Goal: Information Seeking & Learning: Learn about a topic

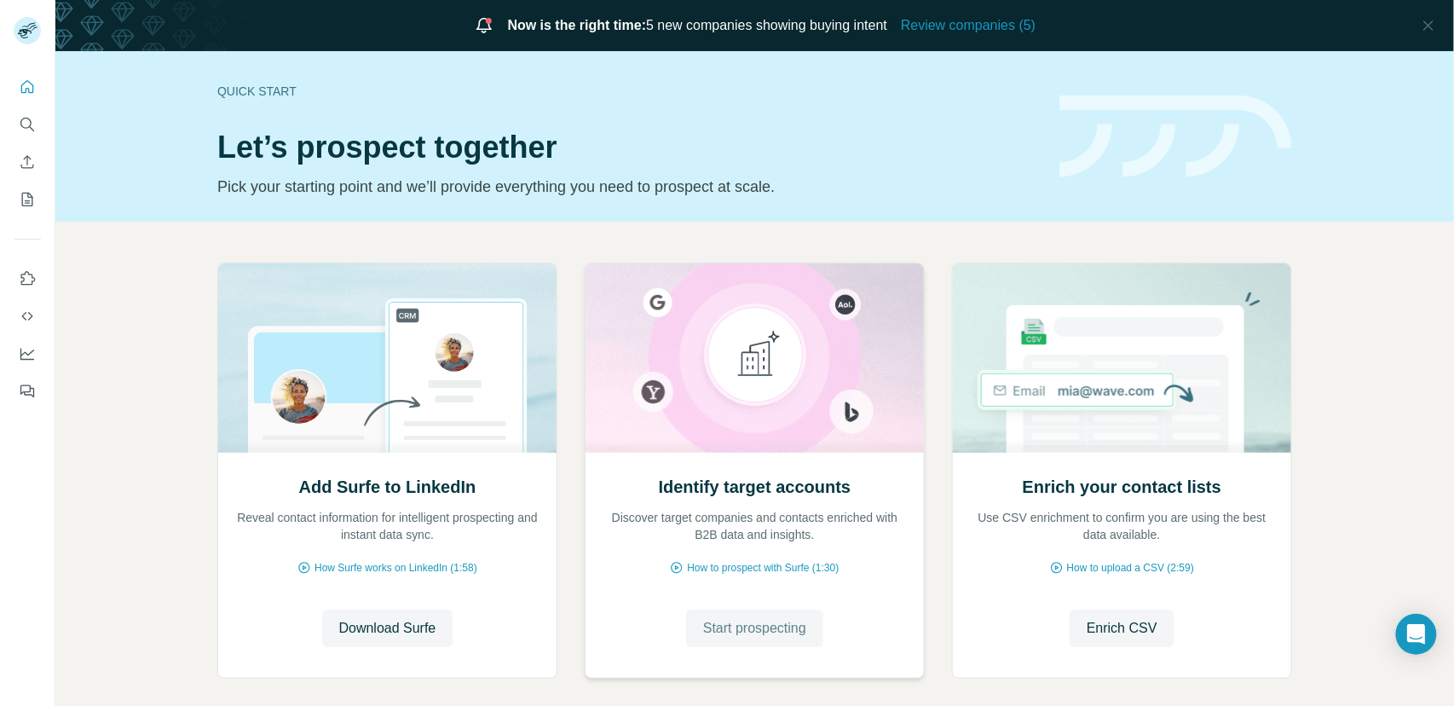
click at [758, 628] on span "Start prospecting" at bounding box center [754, 628] width 103 height 20
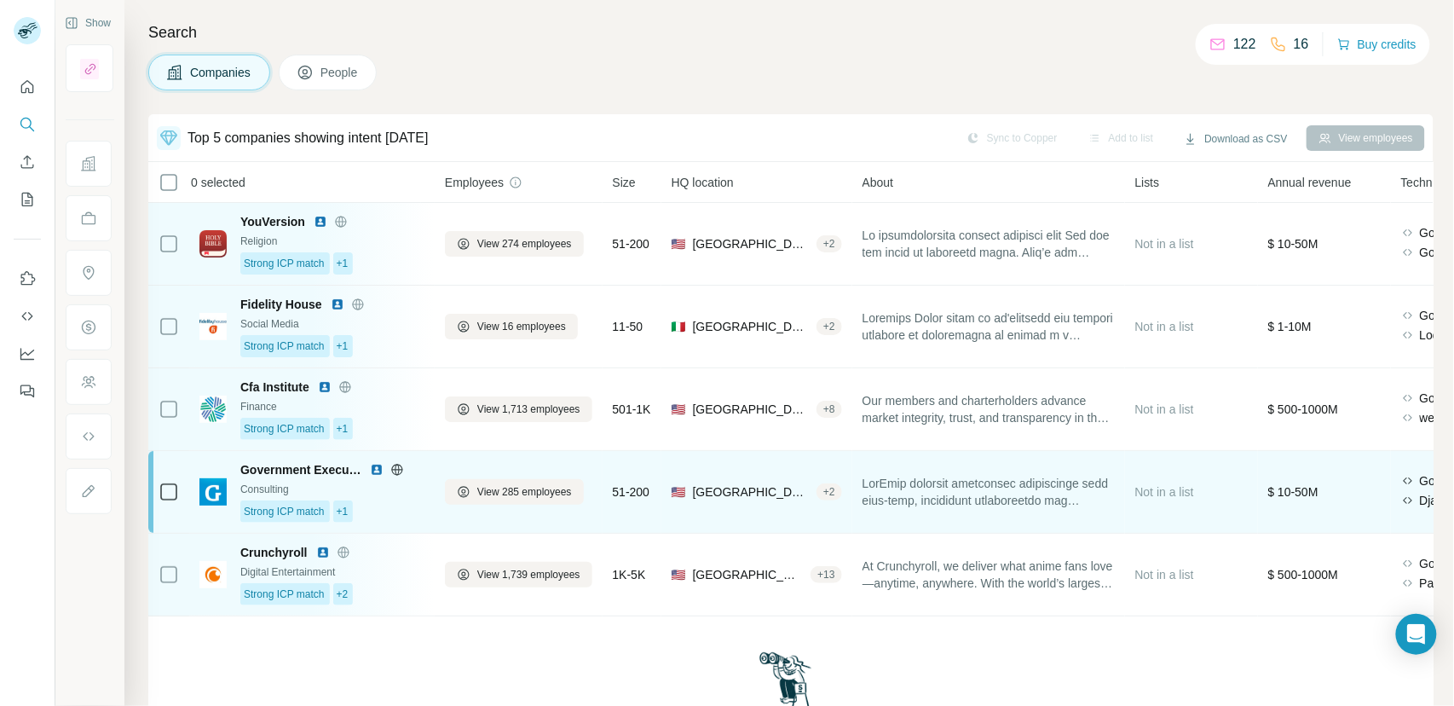
click at [395, 501] on div "Strong ICP match +1" at bounding box center [332, 511] width 184 height 22
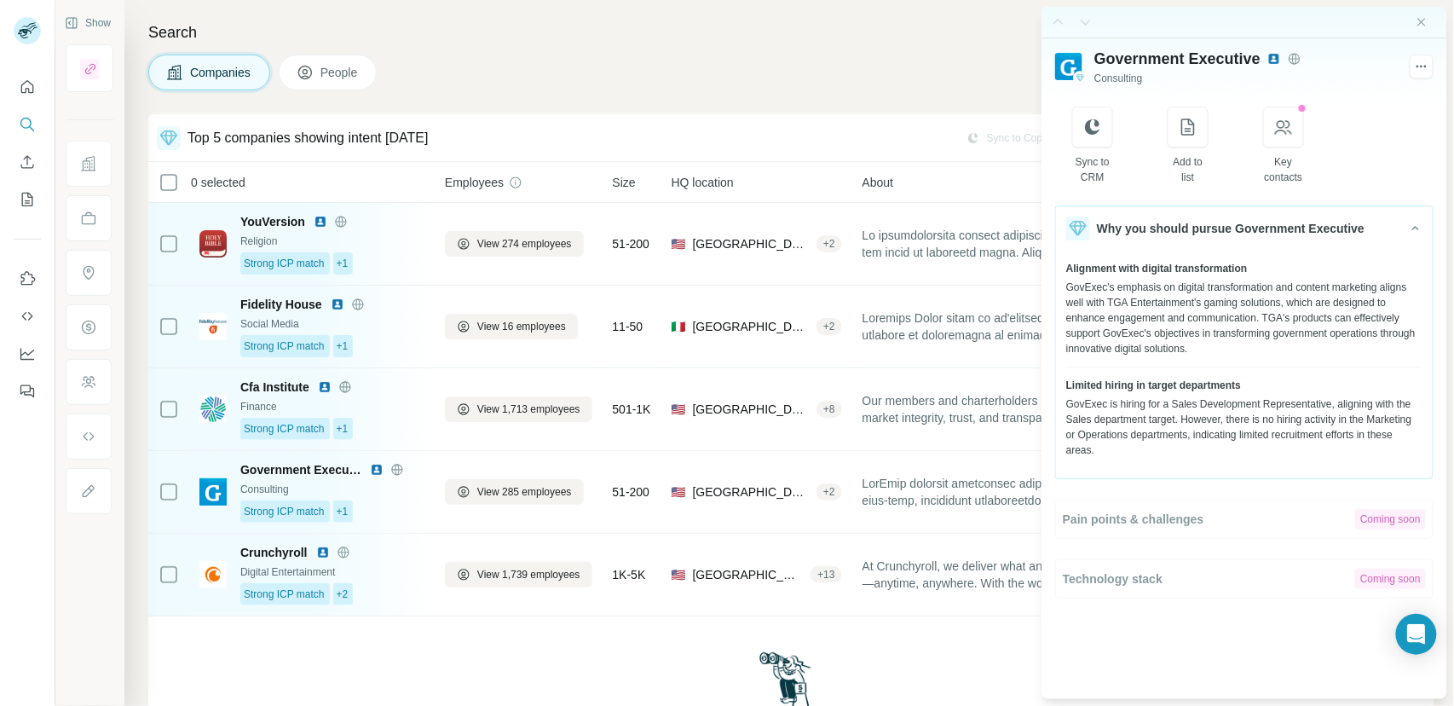
click at [319, 72] on button "People" at bounding box center [328, 73] width 99 height 36
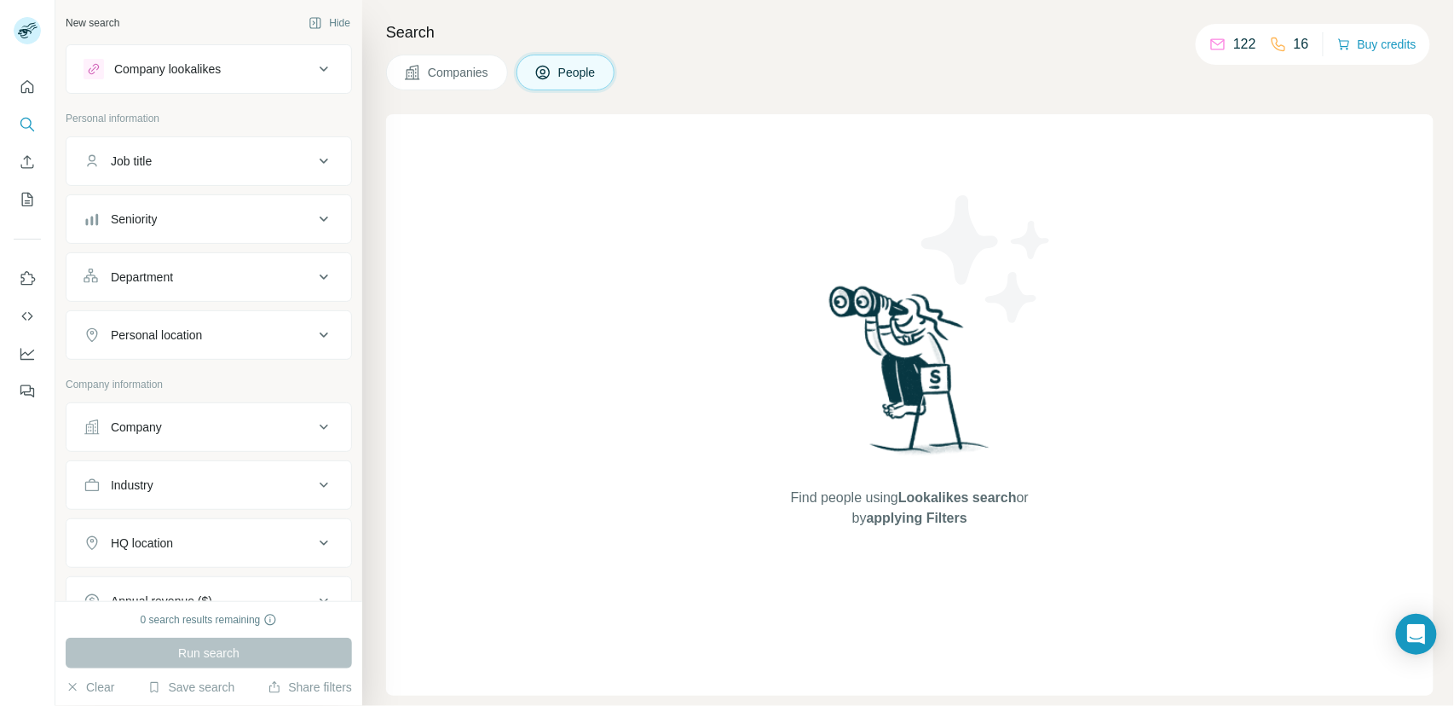
click at [461, 83] on button "Companies" at bounding box center [447, 73] width 122 height 36
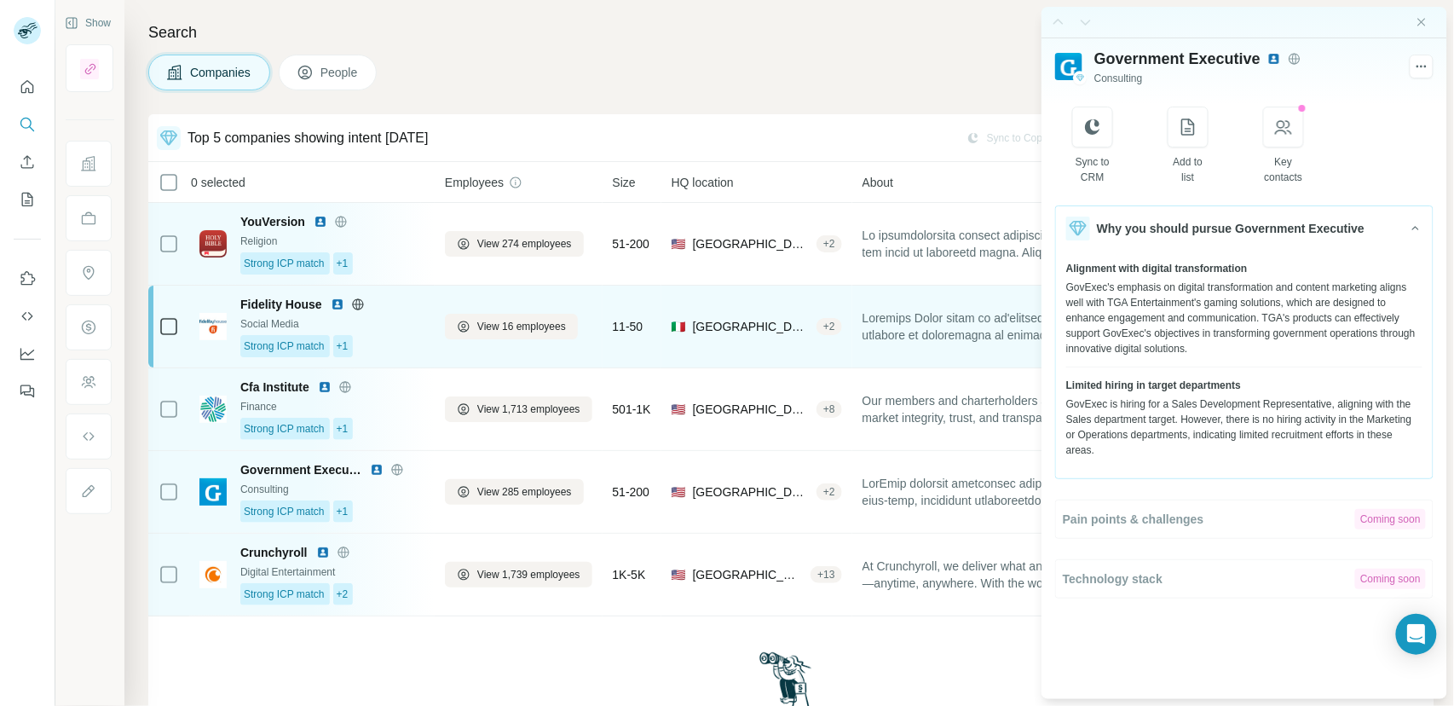
click at [360, 349] on div "Strong ICP match +1" at bounding box center [332, 346] width 184 height 22
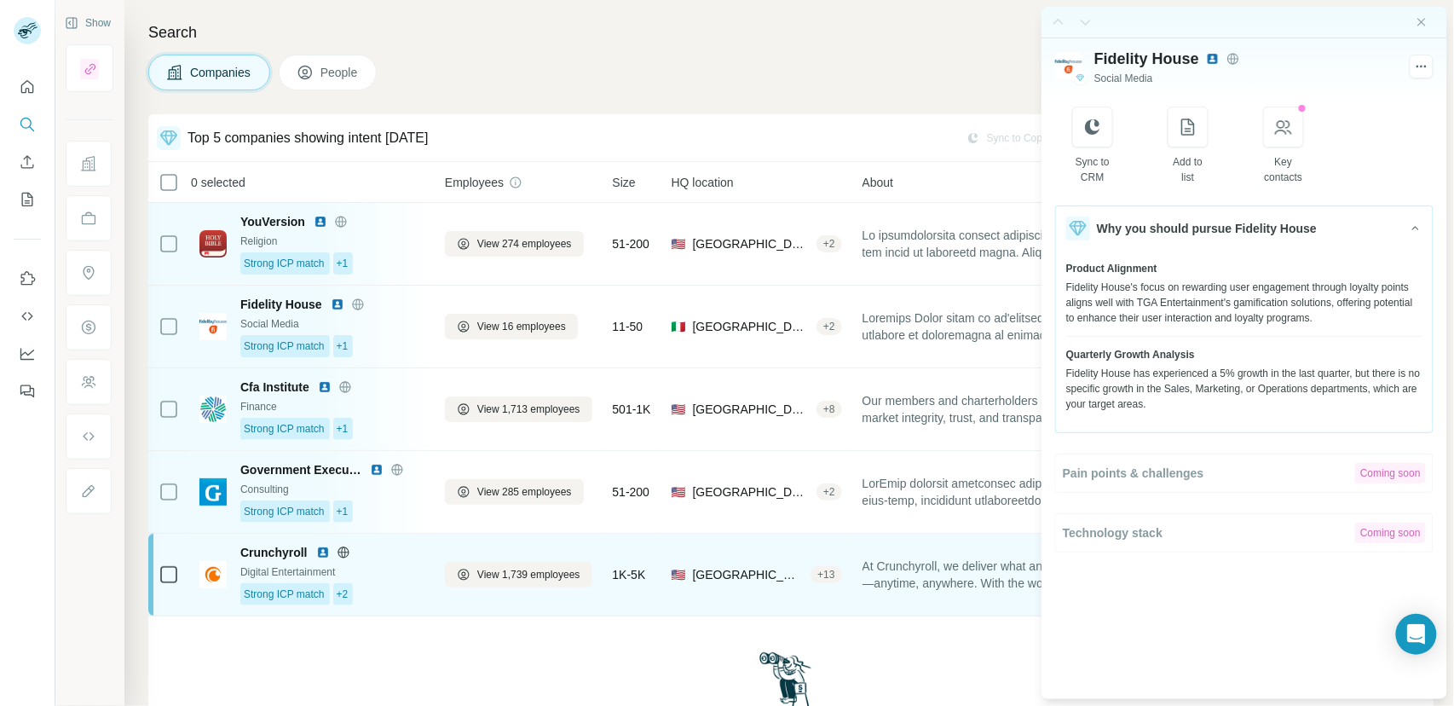
click at [393, 584] on div "Strong ICP match +2" at bounding box center [332, 594] width 184 height 22
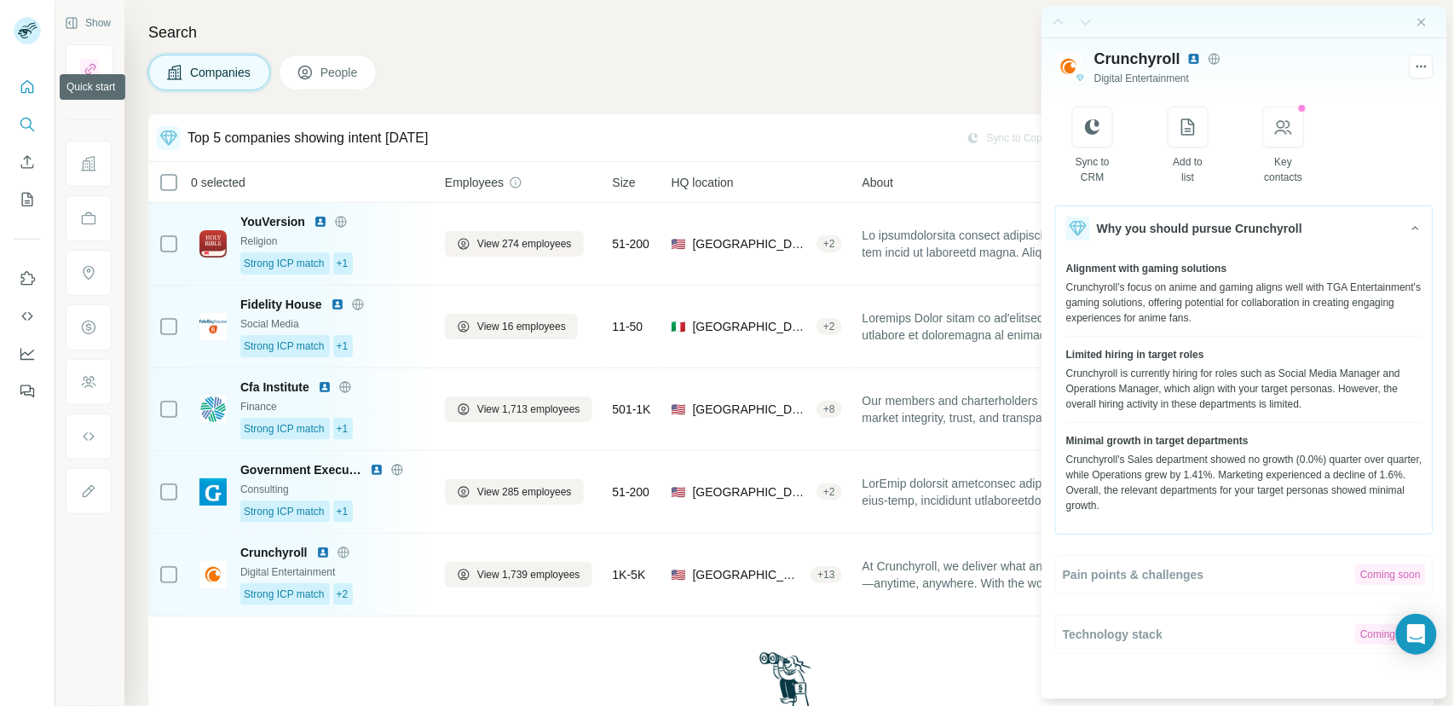
click at [21, 88] on icon "Quick start" at bounding box center [27, 86] width 13 height 13
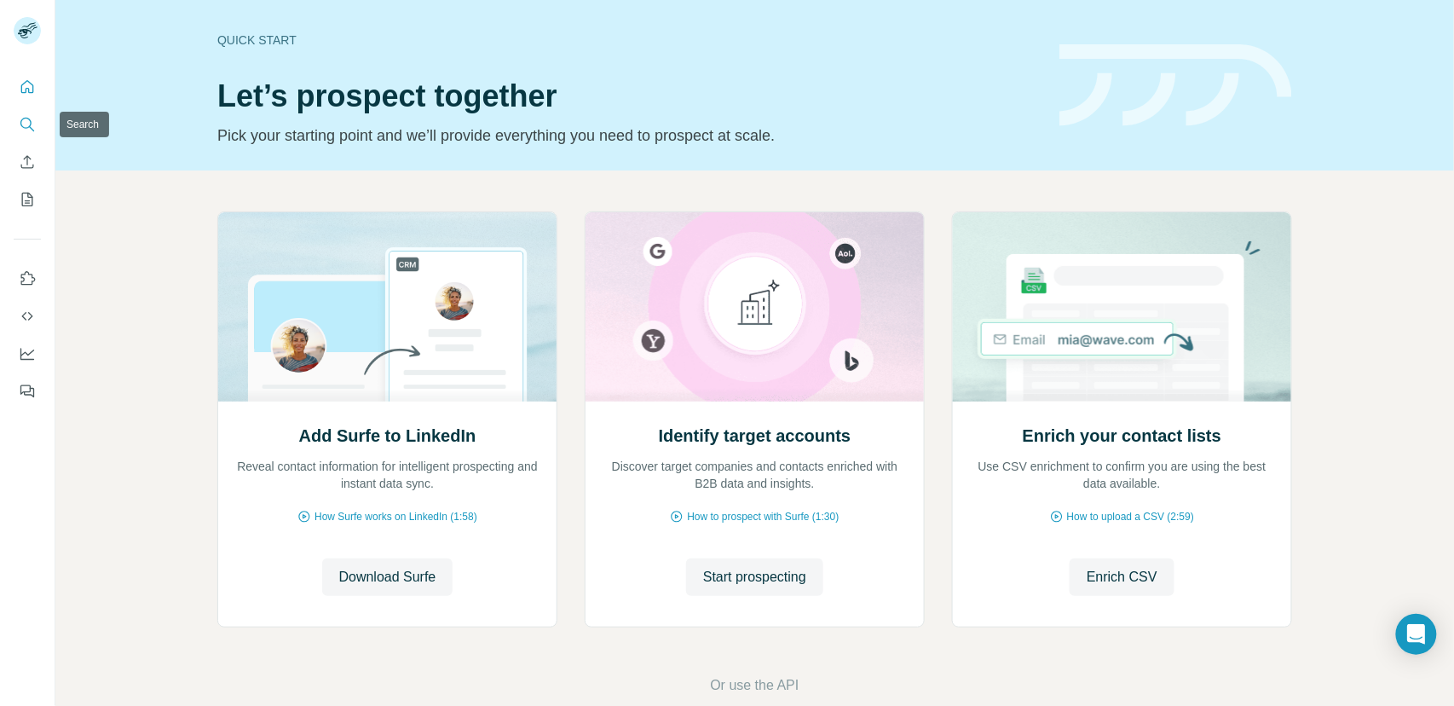
click at [33, 124] on icon "Search" at bounding box center [27, 124] width 17 height 17
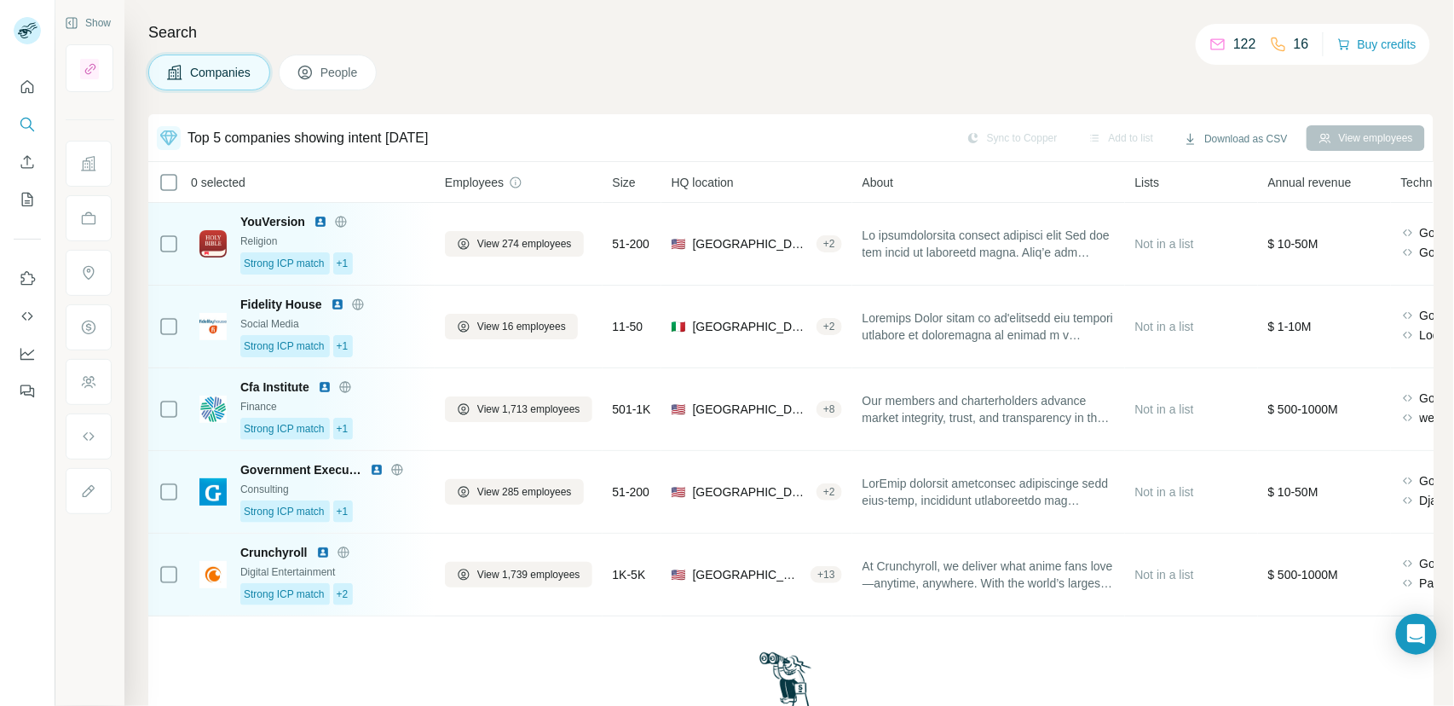
click at [328, 74] on span "People" at bounding box center [339, 72] width 39 height 17
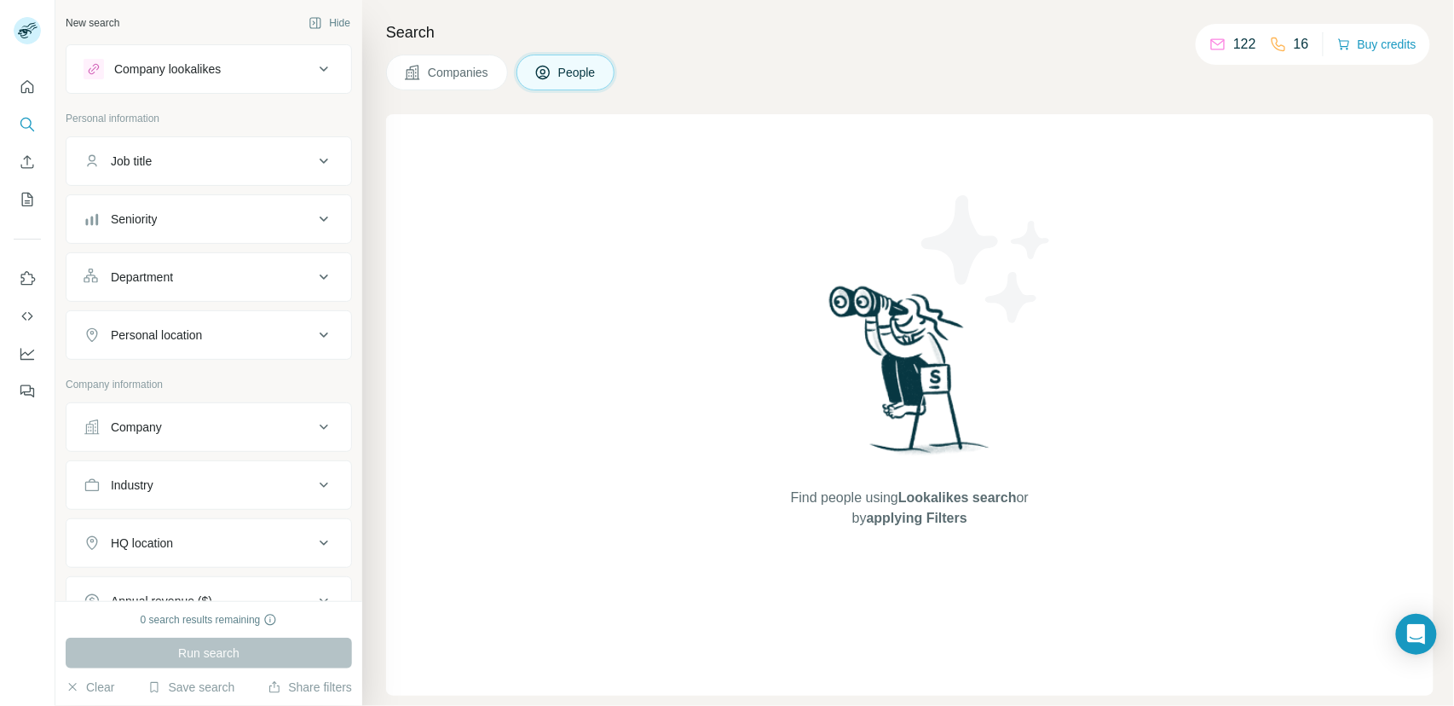
click at [466, 79] on span "Companies" at bounding box center [459, 72] width 62 height 17
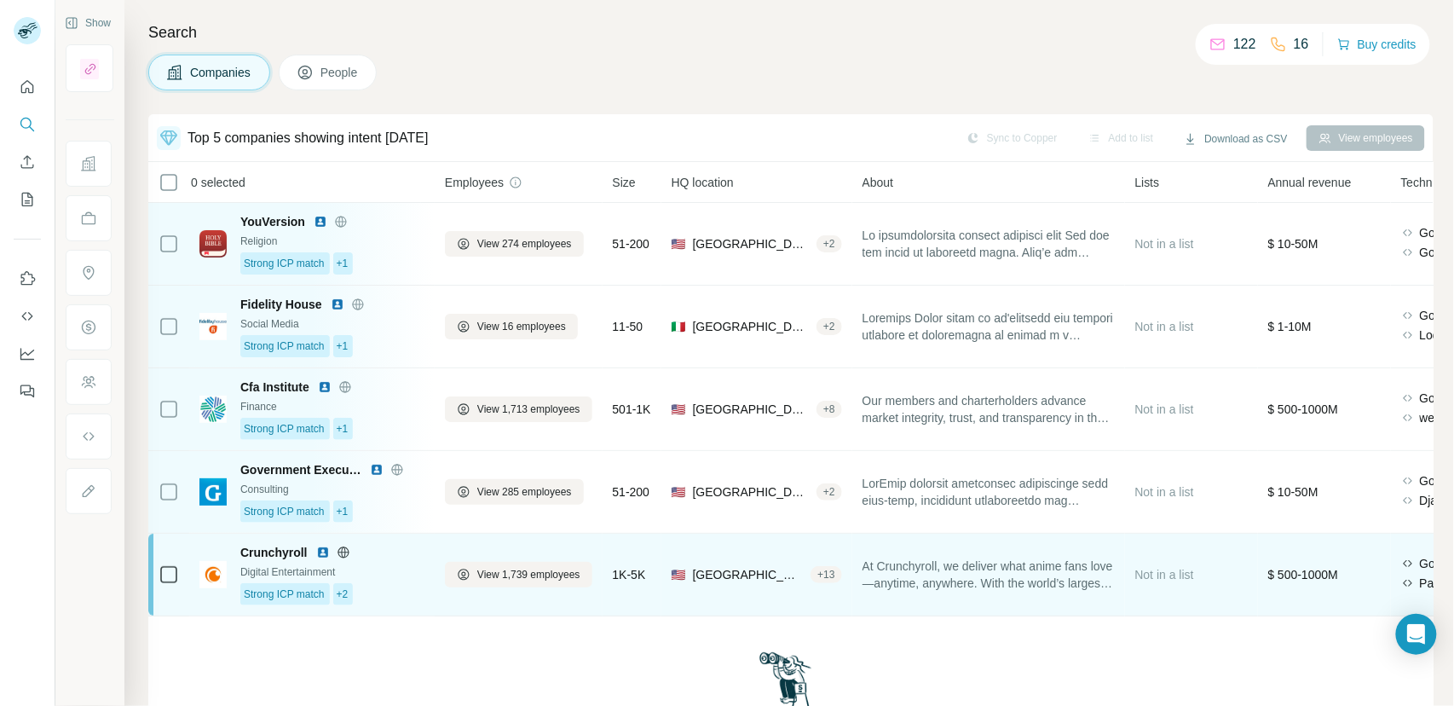
click at [394, 565] on div "Digital Entertainment" at bounding box center [332, 571] width 184 height 15
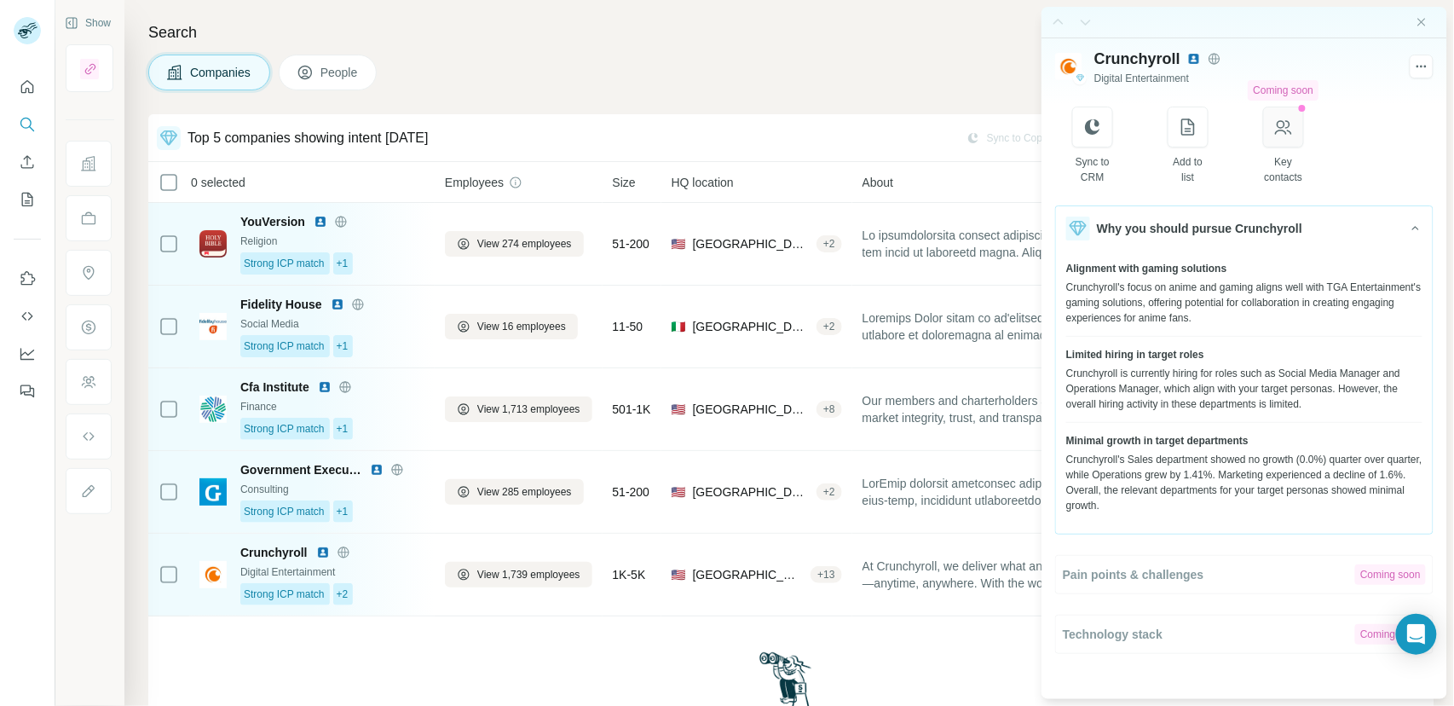
click at [1284, 130] on icon "button" at bounding box center [1283, 127] width 17 height 14
click at [1286, 146] on button "button" at bounding box center [1283, 127] width 41 height 41
click at [337, 77] on span "People" at bounding box center [339, 72] width 39 height 17
